Goal: Information Seeking & Learning: Learn about a topic

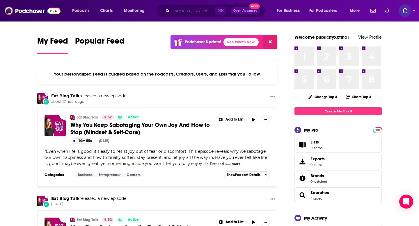
click at [185, 9] on input "Search podcasts, credits, & more..." at bounding box center [193, 10] width 43 height 9
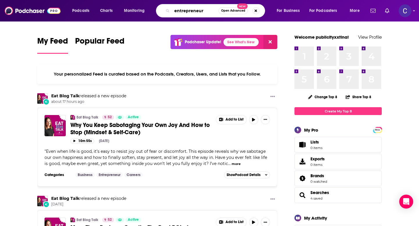
type input "entrepreneur"
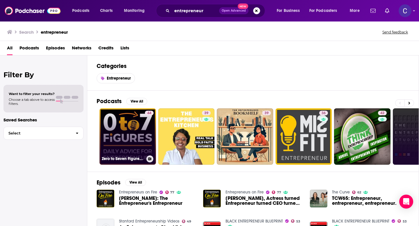
click at [127, 130] on link "44 Zero to Seven Figures Entrepreneur Podcast - Entrepreneur Tips & Entrepreneu…" at bounding box center [127, 137] width 56 height 56
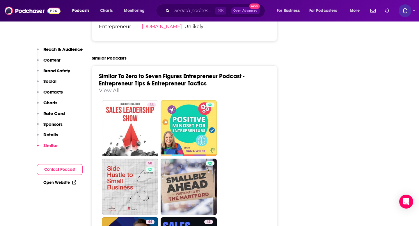
scroll to position [1055, 0]
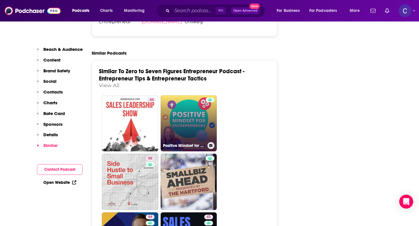
click at [186, 107] on link "Positive Mindset for Entrepreneurs from The Mind Aware" at bounding box center [189, 123] width 56 height 56
type input "https://www.podchaser.com/podcasts/positive-mindset-for-entrepren-17691"
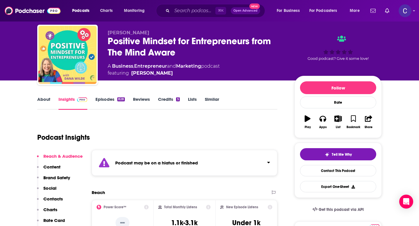
scroll to position [6, 0]
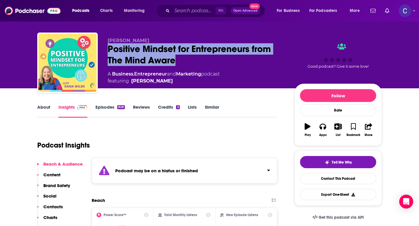
drag, startPoint x: 181, startPoint y: 59, endPoint x: 105, endPoint y: 47, distance: 76.9
click at [105, 47] on div "Dana Wilde Positive Mindset for Entrepreneurs from The Mind Aware A Business , …" at bounding box center [209, 64] width 344 height 63
copy h2 "Positive Mindset for Entrepreneurs from The Mind Aware"
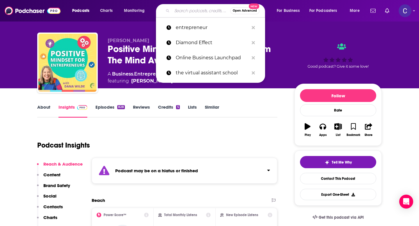
click at [188, 11] on input "Search podcasts, credits, & more..." at bounding box center [201, 10] width 58 height 9
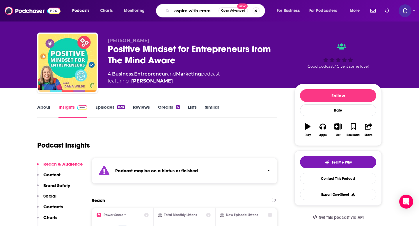
type input "aspire with emma"
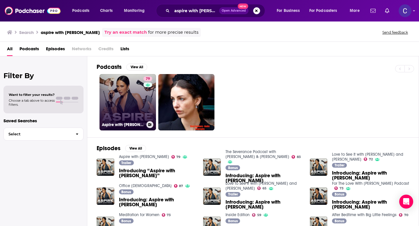
click at [124, 93] on link "79 Aspire with Emma Grede" at bounding box center [127, 102] width 56 height 56
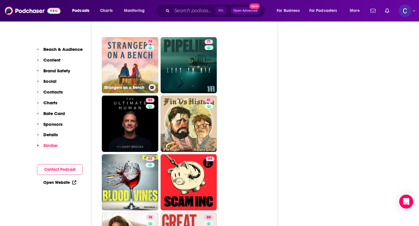
scroll to position [1741, 0]
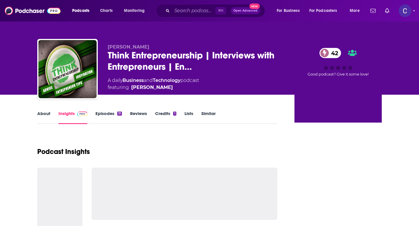
click at [40, 113] on link "About" at bounding box center [43, 117] width 13 height 13
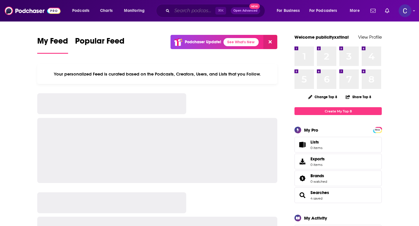
click at [180, 12] on input "Search podcasts, credits, & more..." at bounding box center [193, 10] width 43 height 9
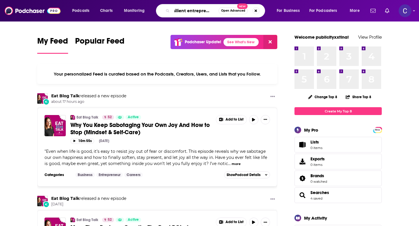
scroll to position [0, 8]
type input "resilient entrepreneurs"
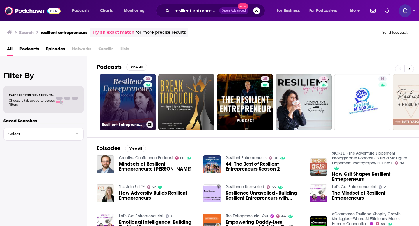
click at [129, 104] on link "30 Resilient Entrepreneurs" at bounding box center [127, 102] width 56 height 56
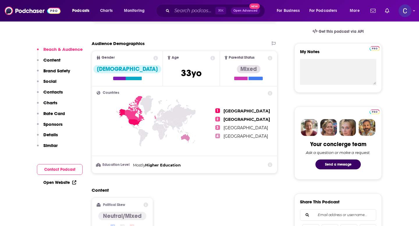
scroll to position [194, 0]
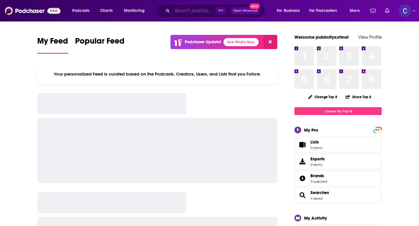
click at [185, 11] on input "Search podcasts, credits, & more..." at bounding box center [193, 10] width 43 height 9
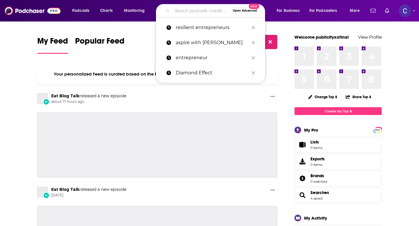
paste input "The SmallBizChat with Melinda Emerson"
type input "The SmallBizChat with Melinda Emerson"
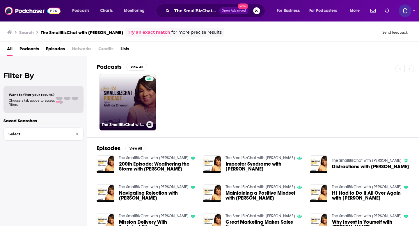
click at [135, 100] on link "The SmallBizChat with Melinda Emerson" at bounding box center [127, 102] width 56 height 56
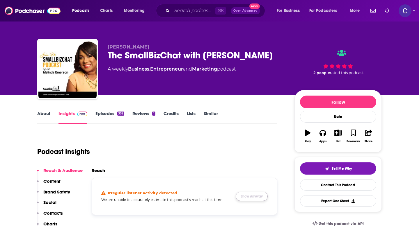
click at [244, 197] on button "Show Anyway" at bounding box center [252, 196] width 32 height 9
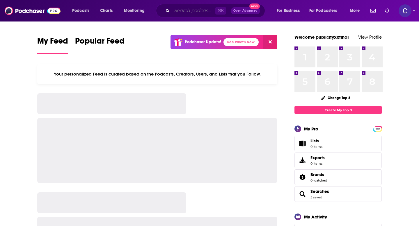
click at [180, 12] on input "Search podcasts, credits, & more..." at bounding box center [193, 10] width 43 height 9
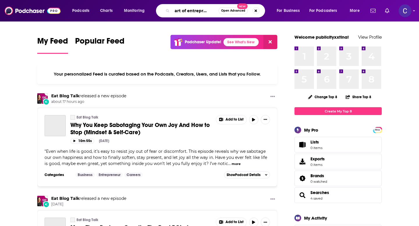
scroll to position [0, 14]
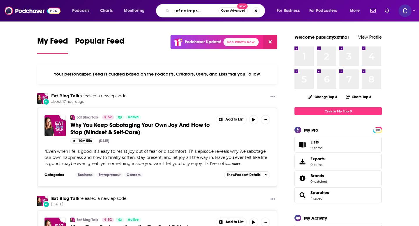
type input "the art of entrepreneurship"
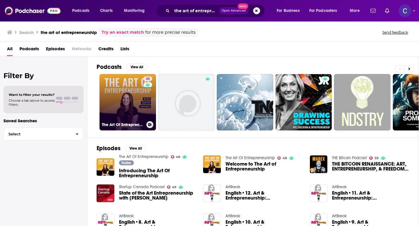
click at [136, 93] on link "48 The Art Of Entrepreneurship" at bounding box center [127, 102] width 56 height 56
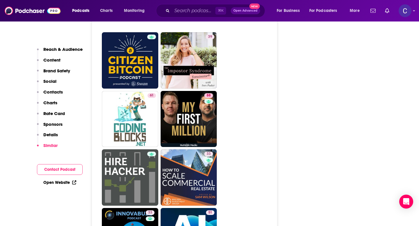
scroll to position [2192, 0]
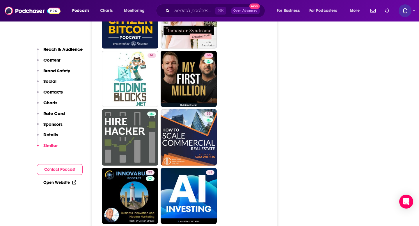
click at [175, 120] on link "33" at bounding box center [189, 137] width 56 height 56
type input "https://www.podchaser.com/podcasts/how-to-scale-commercial-real-e-1546648"
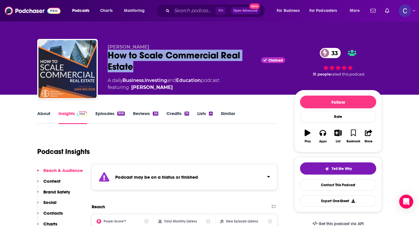
drag, startPoint x: 109, startPoint y: 54, endPoint x: 141, endPoint y: 67, distance: 34.4
click at [141, 67] on div "How to Scale Commercial Real Estate Claimed 33" at bounding box center [196, 61] width 177 height 23
copy h2 "How to Scale Commercial Real Estate"
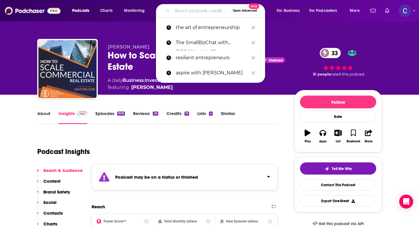
click at [187, 12] on input "Search podcasts, credits, & more..." at bounding box center [201, 10] width 58 height 9
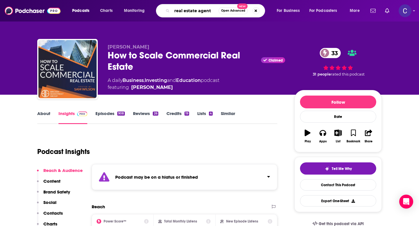
type input "real estate agents"
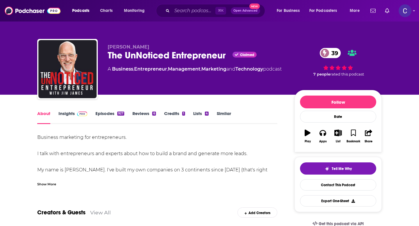
click at [53, 183] on div "Show More" at bounding box center [46, 184] width 19 height 6
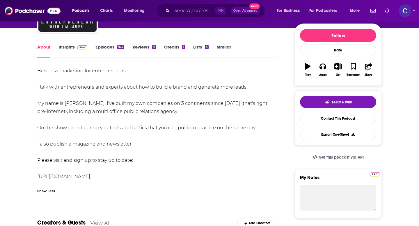
scroll to position [67, 0]
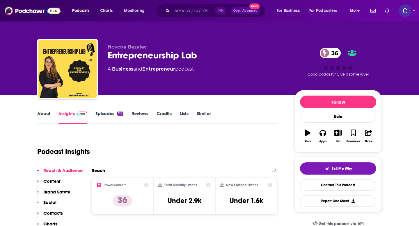
click at [40, 112] on link "About" at bounding box center [43, 117] width 13 height 13
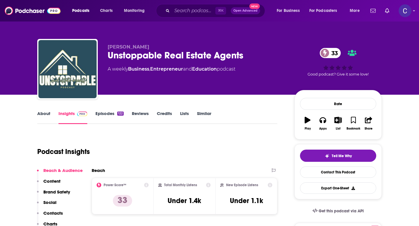
click at [45, 115] on link "About" at bounding box center [43, 117] width 13 height 13
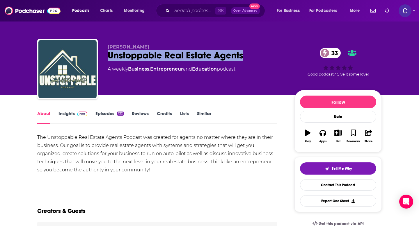
drag, startPoint x: 106, startPoint y: 58, endPoint x: 243, endPoint y: 60, distance: 137.3
click at [243, 60] on div "[PERSON_NAME] Unstoppable Real Estate Agents 33 A weekly Business , Entrepreneu…" at bounding box center [209, 70] width 344 height 63
copy h1 "Unstoppable Real Estate Agents"
click at [65, 113] on link "Insights" at bounding box center [72, 117] width 29 height 13
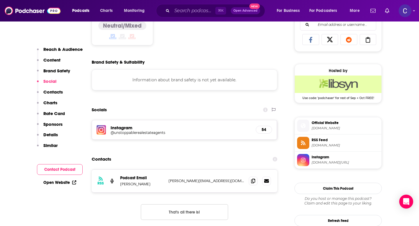
scroll to position [383, 0]
click at [252, 182] on icon at bounding box center [253, 180] width 4 height 5
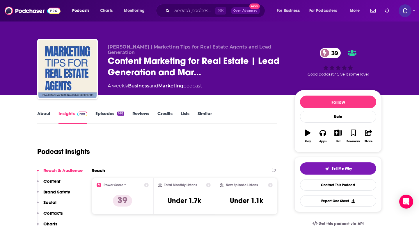
click at [42, 112] on link "About" at bounding box center [43, 117] width 13 height 13
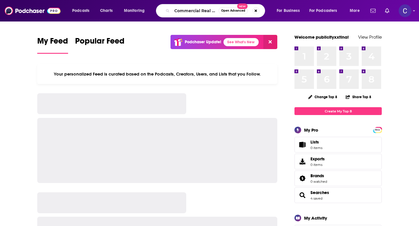
type input "Commercial Real Estate Secrets"
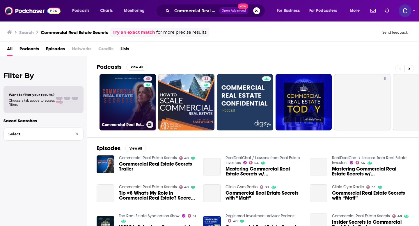
click at [121, 102] on link "40 Commercial Real Estate Secrets" at bounding box center [127, 102] width 56 height 56
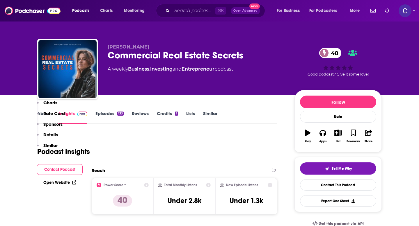
scroll to position [148, 0]
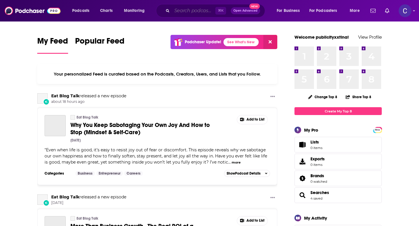
click at [181, 10] on input "Search podcasts, credits, & more..." at bounding box center [193, 10] width 43 height 9
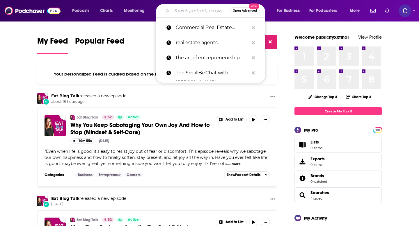
paste input "21st Century Entrepreneurship"
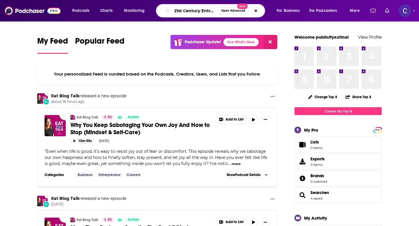
scroll to position [0, 24]
type input "21st Century Entrepreneurship"
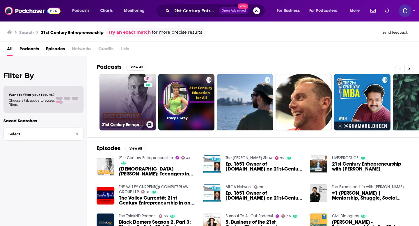
click at [119, 97] on link "41 21st Century Entrepreneurship" at bounding box center [127, 102] width 56 height 56
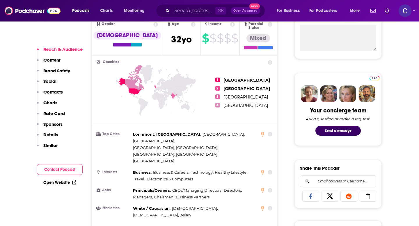
scroll to position [228, 0]
